Goal: Check status: Check status

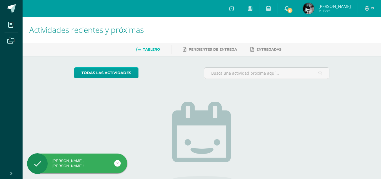
click at [266, 65] on div "todas las Actividades No tienes actividades Échale un vistazo a los demás perío…" at bounding box center [202, 143] width 278 height 174
click at [290, 9] on span "5" at bounding box center [290, 10] width 6 height 6
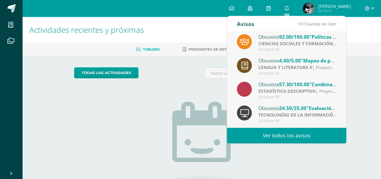
scroll to position [49, 0]
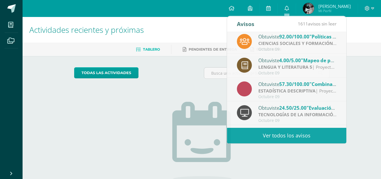
click at [162, 83] on div "todas las Actividades" at bounding box center [126, 75] width 108 height 16
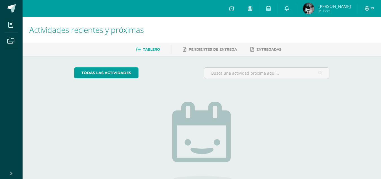
click at [309, 8] on img at bounding box center [308, 8] width 11 height 11
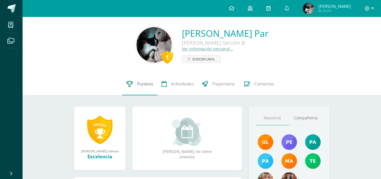
click at [145, 82] on span "Punteos" at bounding box center [145, 84] width 16 height 6
